Goal: Find specific page/section: Find specific page/section

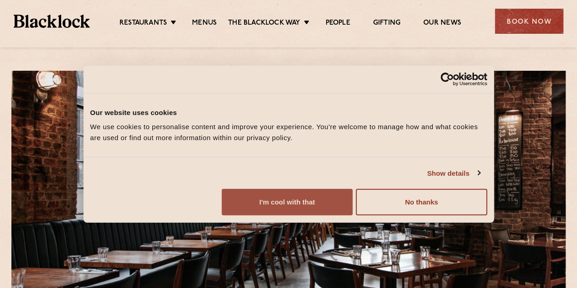
click at [353, 215] on button "I'm cool with that" at bounding box center [287, 202] width 131 height 26
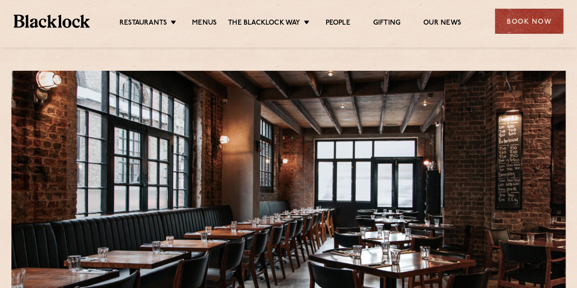
click at [202, 31] on div "Restaurants Soho City Shoreditch Covent Garden Canary Wharf Manchester Birmingh…" at bounding box center [288, 20] width 577 height 41
click at [202, 29] on div "Restaurants Soho City Shoreditch Covent Garden Canary Wharf Manchester Birmingh…" at bounding box center [288, 20] width 577 height 41
click at [201, 28] on link "Menus" at bounding box center [204, 24] width 25 height 10
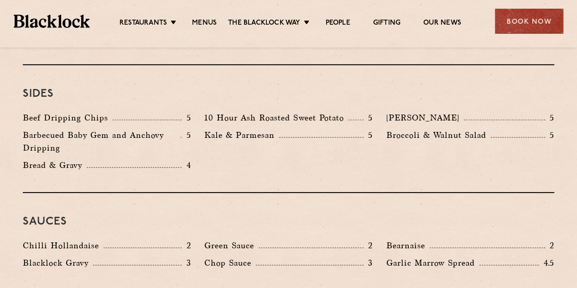
scroll to position [1370, 0]
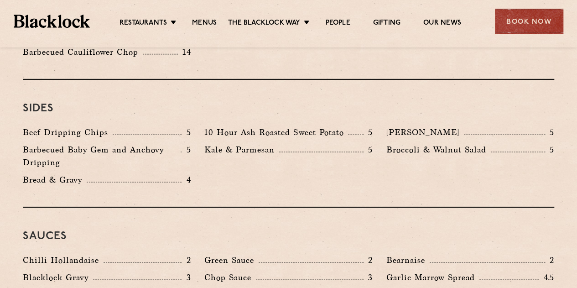
scroll to position [1370, 0]
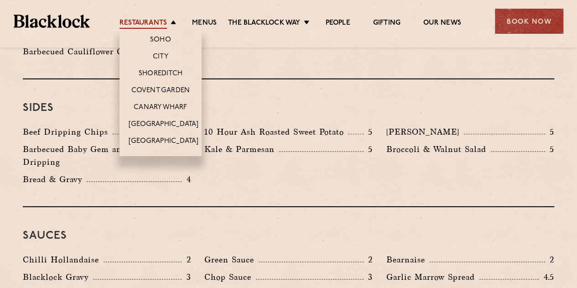
click at [163, 23] on link "Restaurants" at bounding box center [143, 24] width 47 height 10
